Goal: Task Accomplishment & Management: Complete application form

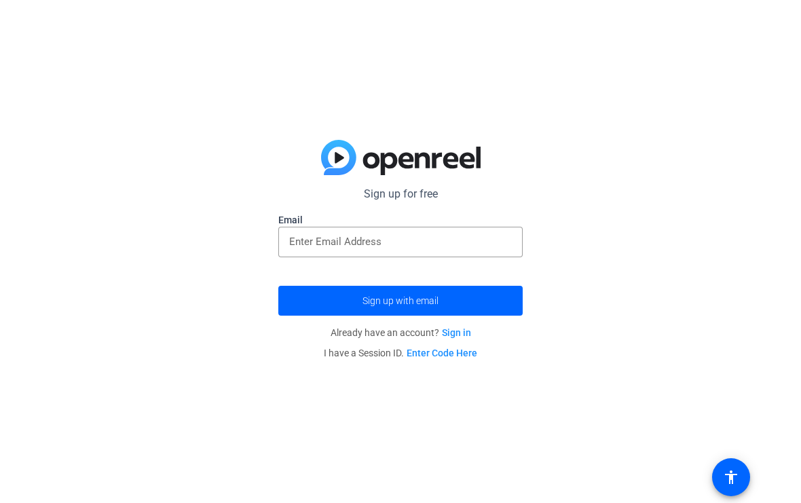
click at [469, 246] on input "email" at bounding box center [400, 241] width 223 height 16
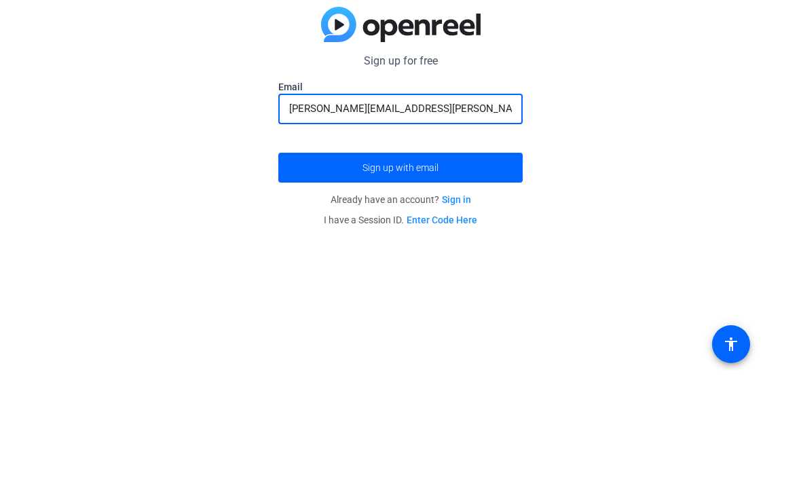
click at [294, 284] on span "submit" at bounding box center [400, 300] width 244 height 33
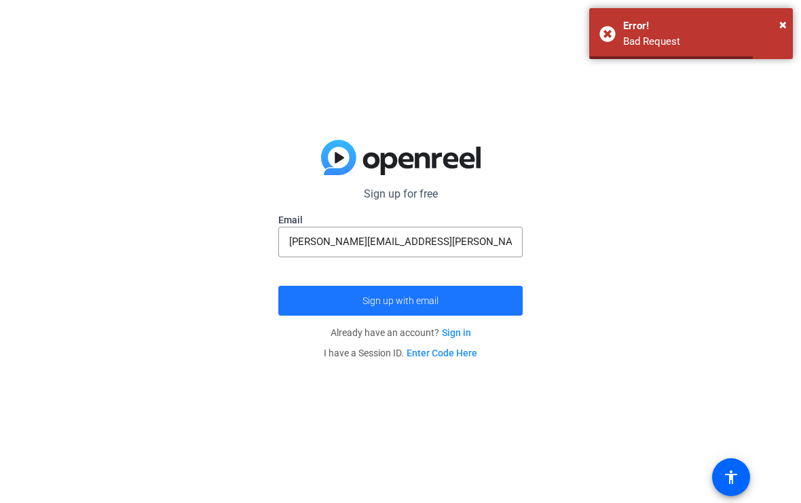
click at [501, 297] on span "submit" at bounding box center [400, 300] width 244 height 33
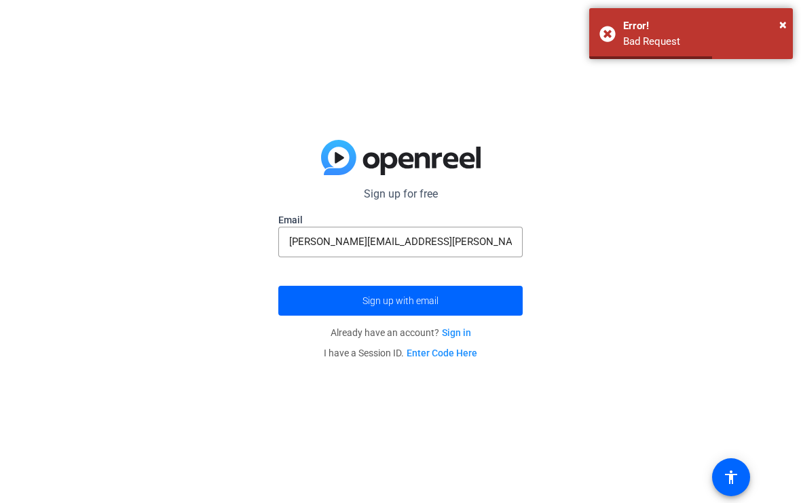
click at [783, 24] on span "×" at bounding box center [782, 24] width 7 height 16
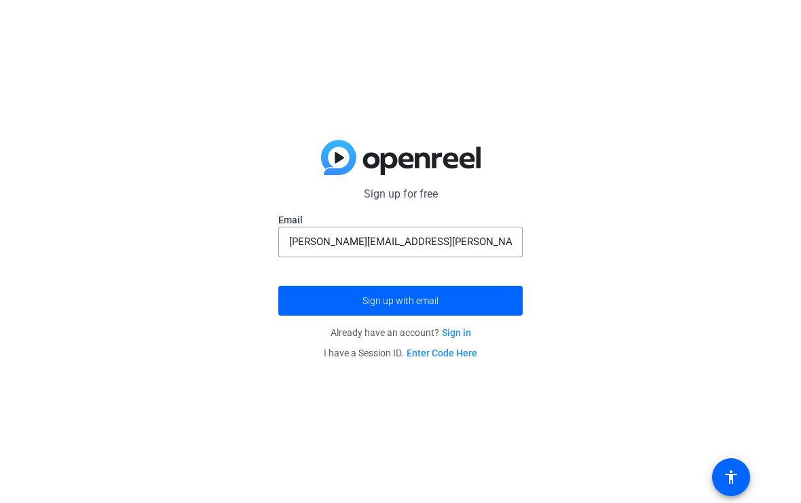
click at [499, 243] on input "[PERSON_NAME][EMAIL_ADDRESS][PERSON_NAME]@com" at bounding box center [400, 241] width 223 height 16
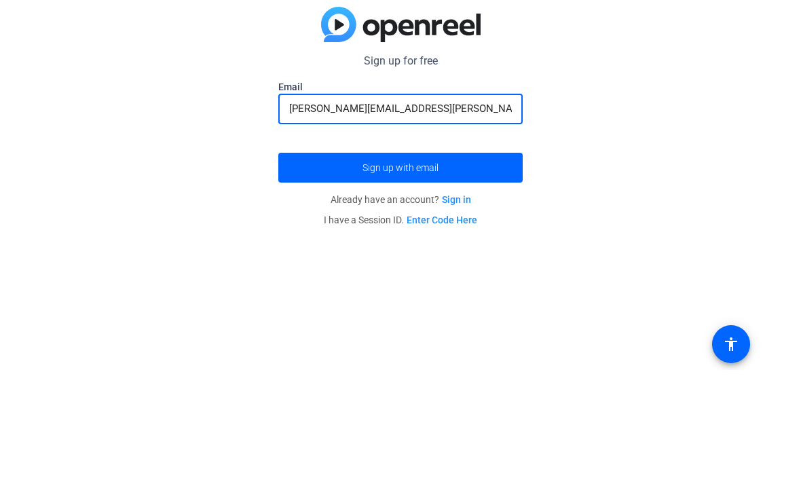
type input "[PERSON_NAME][EMAIL_ADDRESS][PERSON_NAME][DOMAIN_NAME]"
click at [303, 284] on span "submit" at bounding box center [400, 300] width 244 height 33
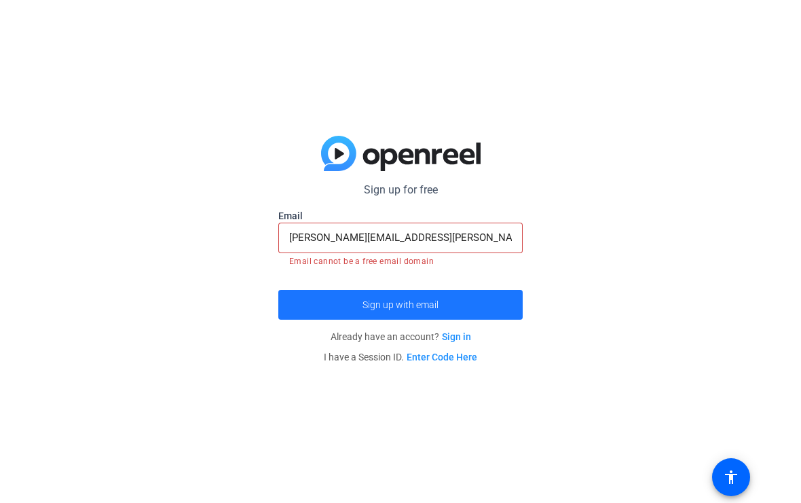
click at [495, 297] on span "submit" at bounding box center [400, 304] width 244 height 33
click at [284, 304] on span "submit" at bounding box center [400, 304] width 244 height 33
click at [496, 296] on span "submit" at bounding box center [400, 304] width 244 height 33
click at [497, 296] on span "submit" at bounding box center [400, 304] width 244 height 33
click at [283, 303] on span "submit" at bounding box center [400, 304] width 244 height 33
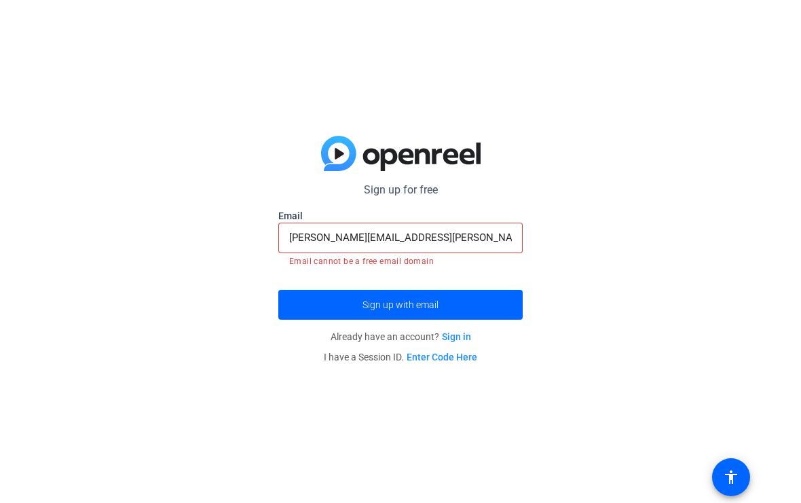
click at [499, 299] on span "submit" at bounding box center [400, 304] width 244 height 33
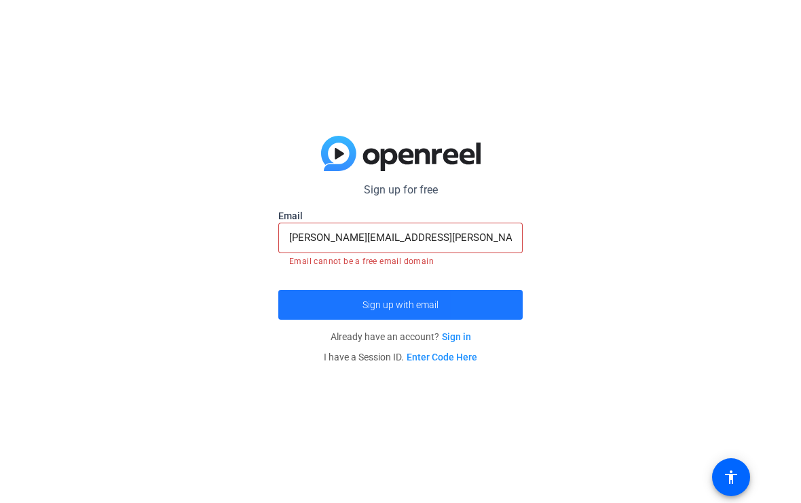
click at [498, 300] on span "submit" at bounding box center [400, 304] width 244 height 33
click at [499, 302] on span "submit" at bounding box center [400, 304] width 244 height 33
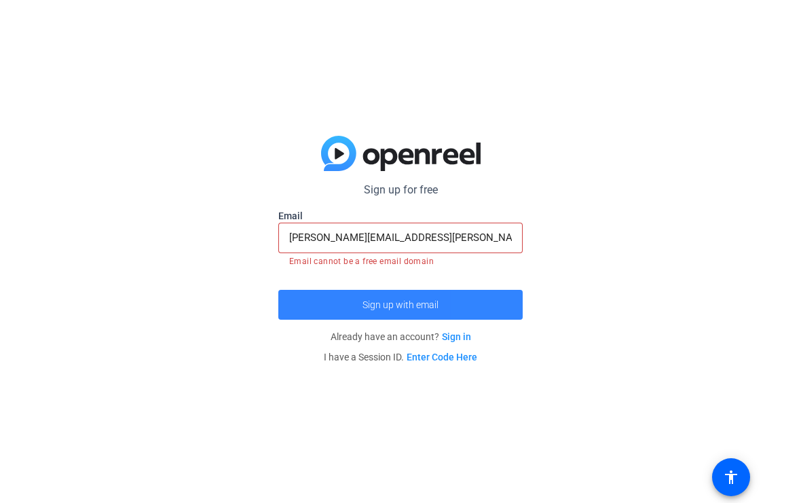
click at [290, 297] on span "submit" at bounding box center [400, 304] width 244 height 33
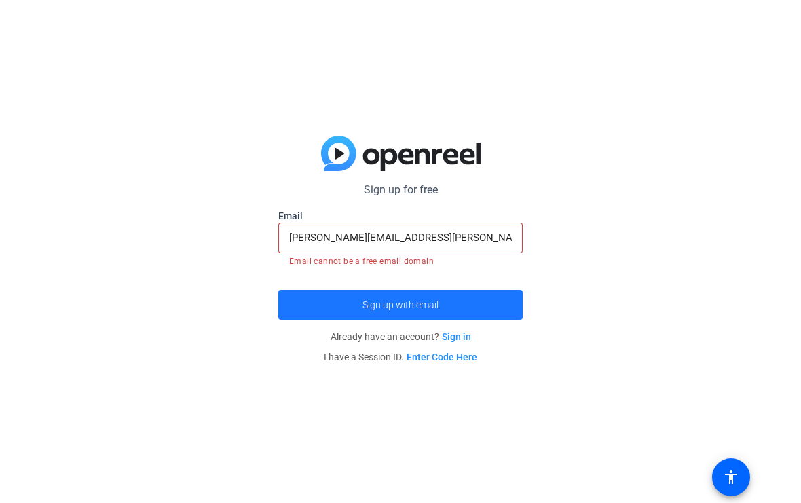
click at [290, 299] on span "submit" at bounding box center [400, 304] width 244 height 33
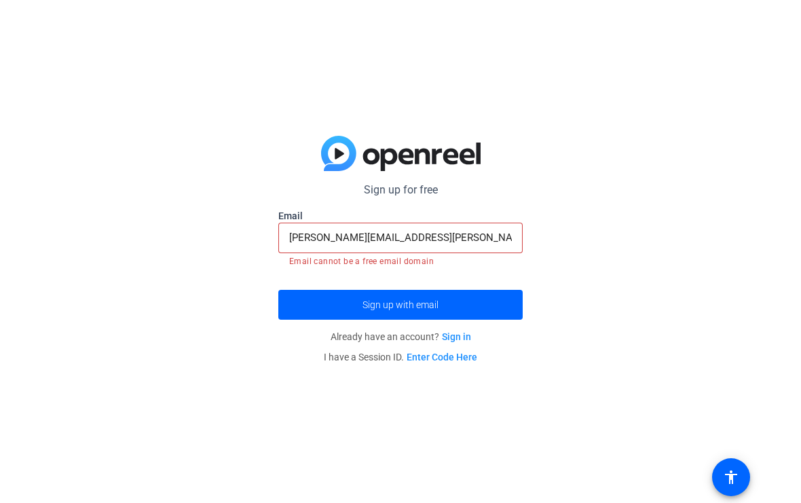
click at [499, 303] on span "submit" at bounding box center [400, 304] width 244 height 33
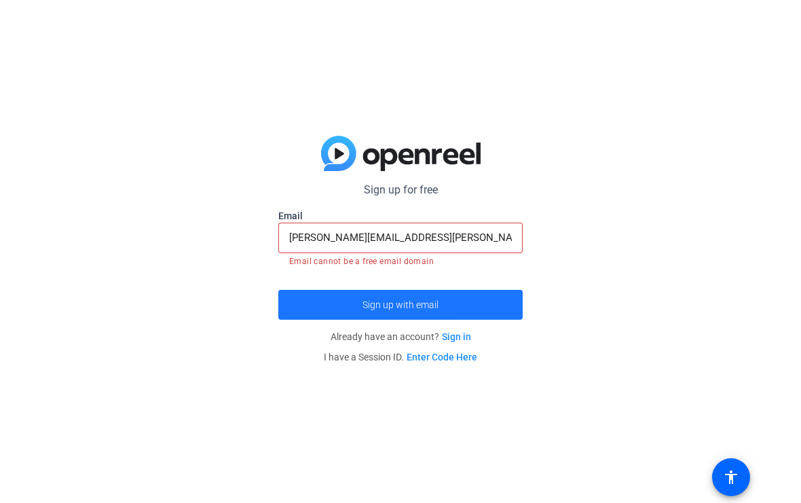
click at [292, 300] on span "submit" at bounding box center [400, 304] width 244 height 33
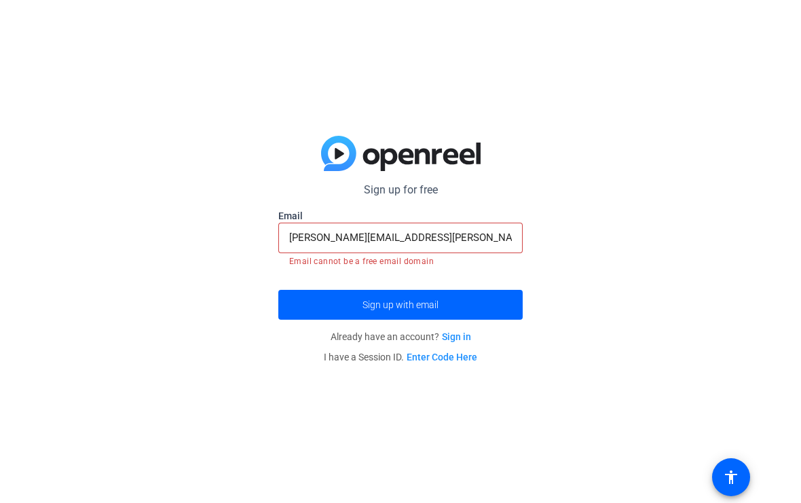
click at [501, 305] on span "submit" at bounding box center [400, 304] width 244 height 33
click at [500, 303] on span "submit" at bounding box center [400, 304] width 244 height 33
